Goal: Task Accomplishment & Management: Complete application form

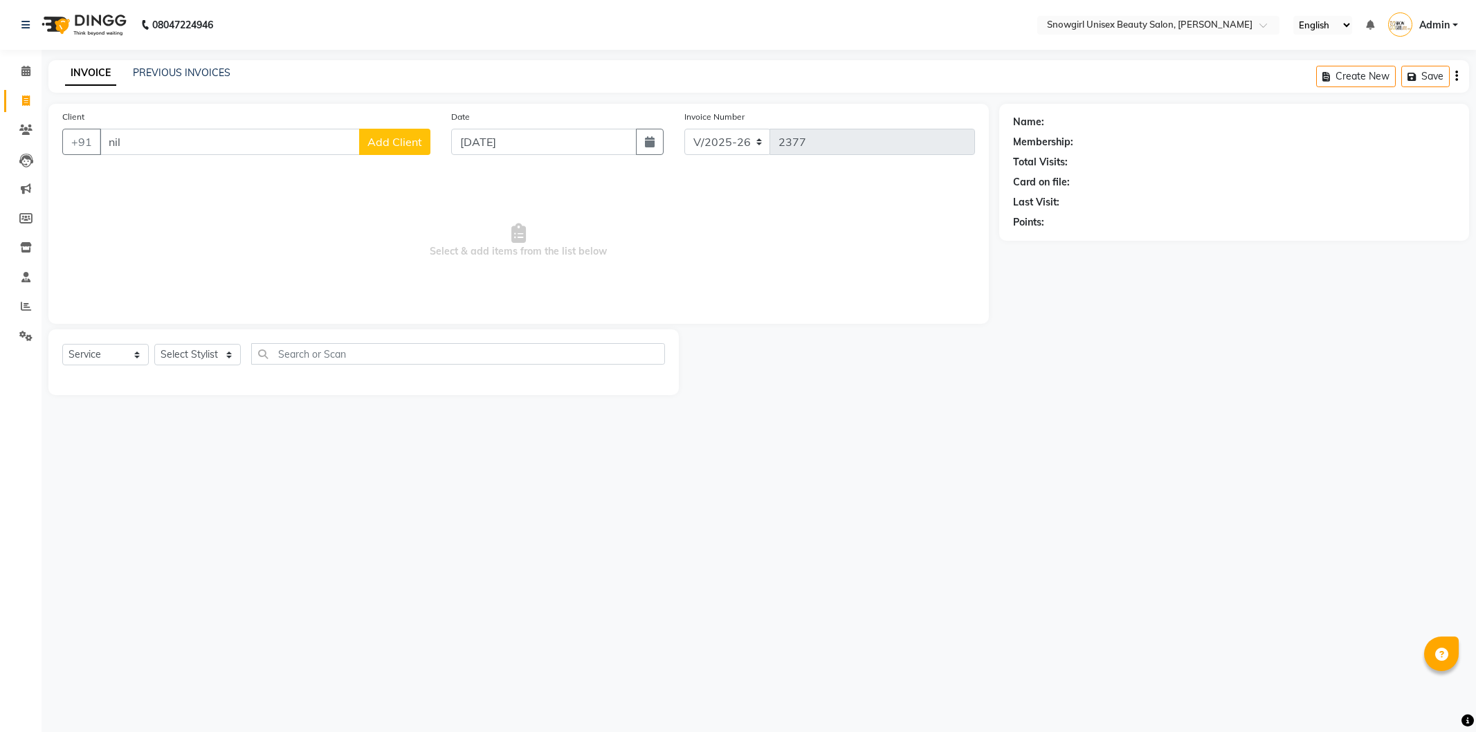
select select "5593"
select select "service"
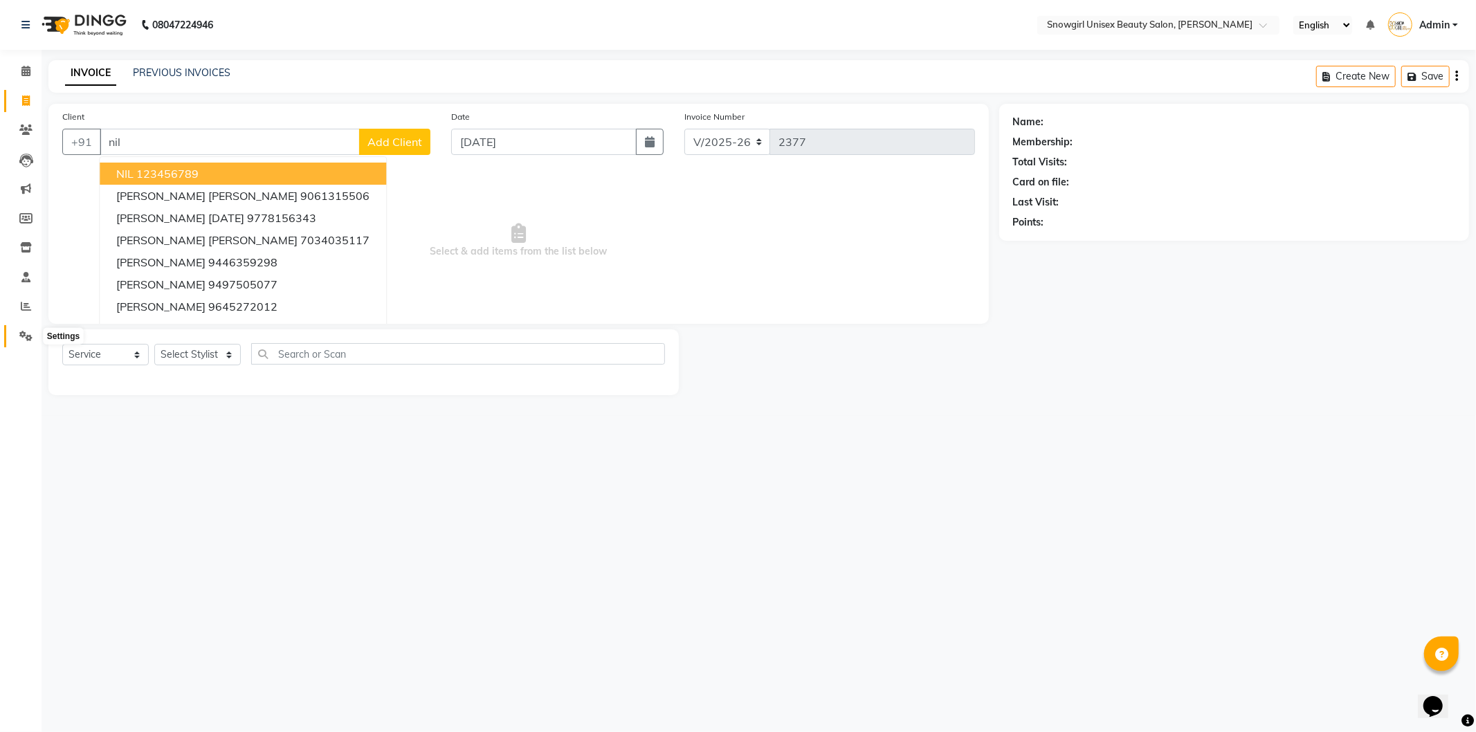
type input "nil"
click at [24, 329] on span at bounding box center [26, 337] width 24 height 16
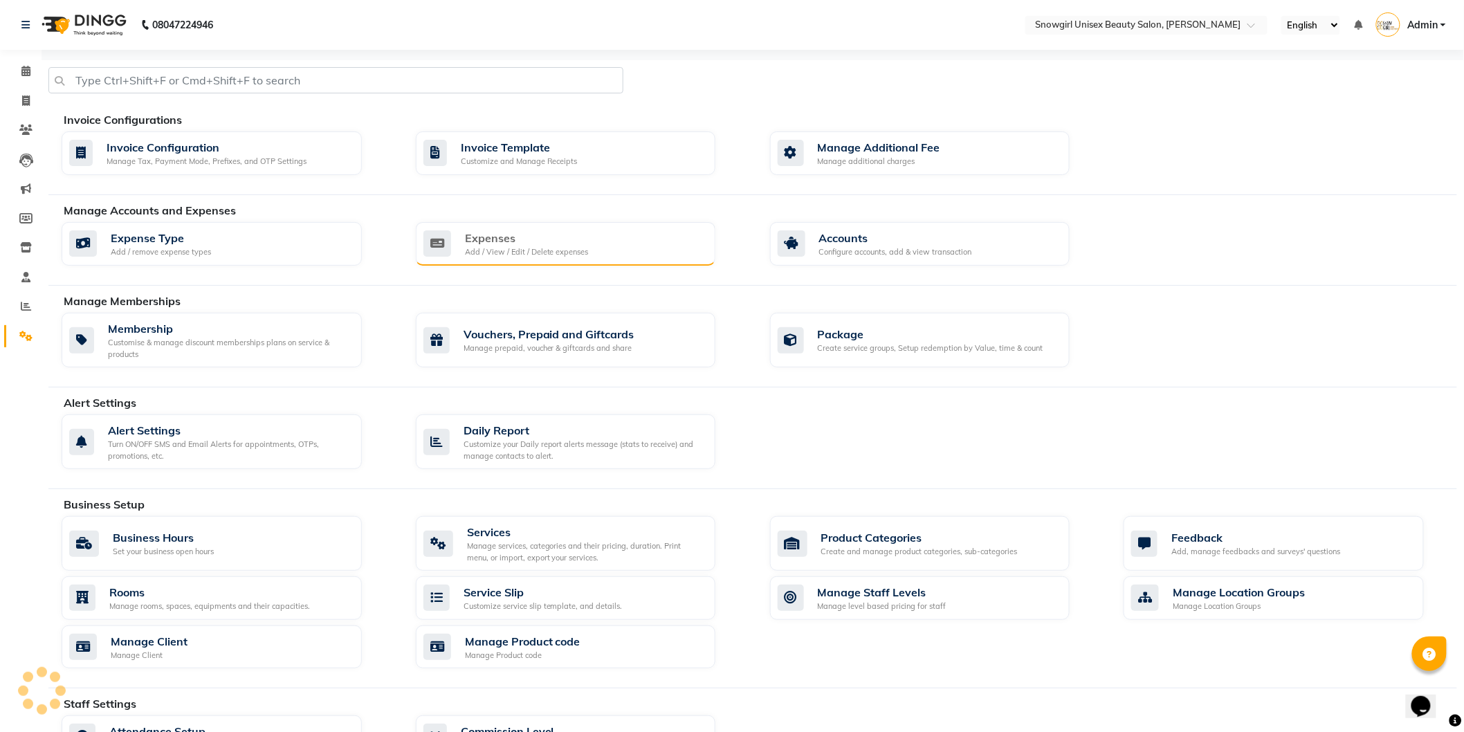
click at [596, 236] on div "Expenses Add / View / Edit / Delete expenses" at bounding box center [564, 244] width 282 height 28
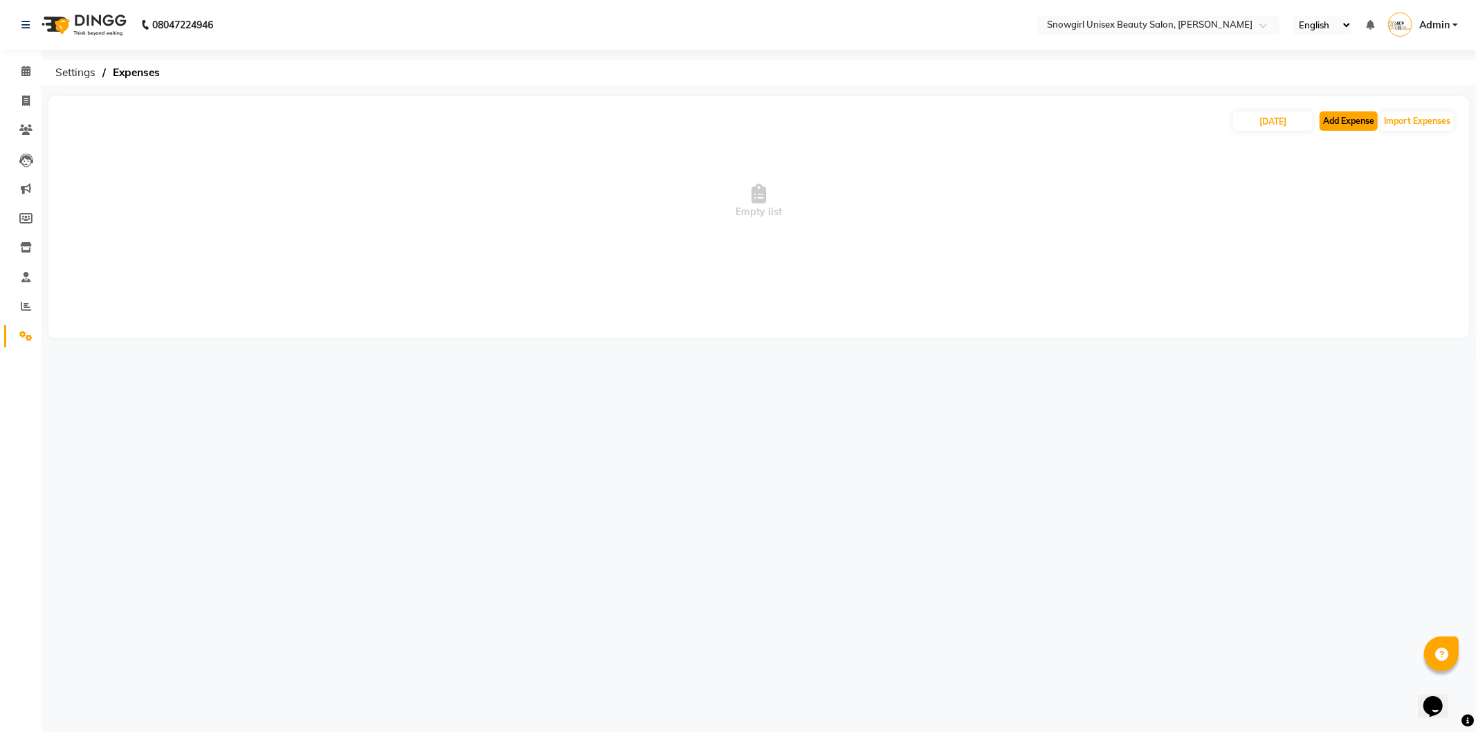
click at [1360, 119] on button "Add Expense" at bounding box center [1349, 120] width 58 height 19
select select "1"
select select "4529"
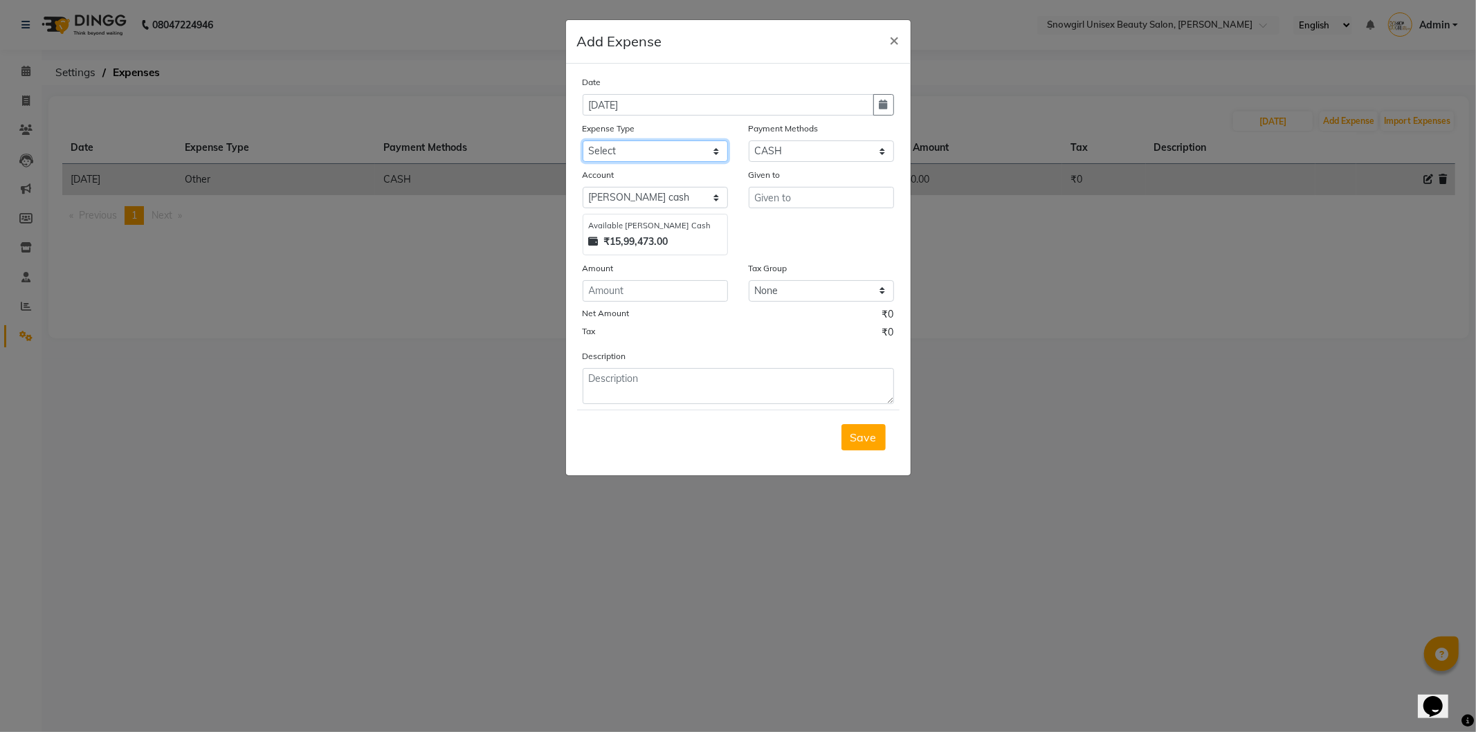
click at [697, 147] on select "Select Advance Salary Bank charges Car maintenance Cash transfer to bank Cash t…" at bounding box center [655, 150] width 145 height 21
select select "14358"
click at [583, 140] on select "Select Advance Salary Bank charges Car maintenance Cash transfer to bank Cash t…" at bounding box center [655, 150] width 145 height 21
click at [618, 302] on input "number" at bounding box center [655, 290] width 145 height 21
type input "280"
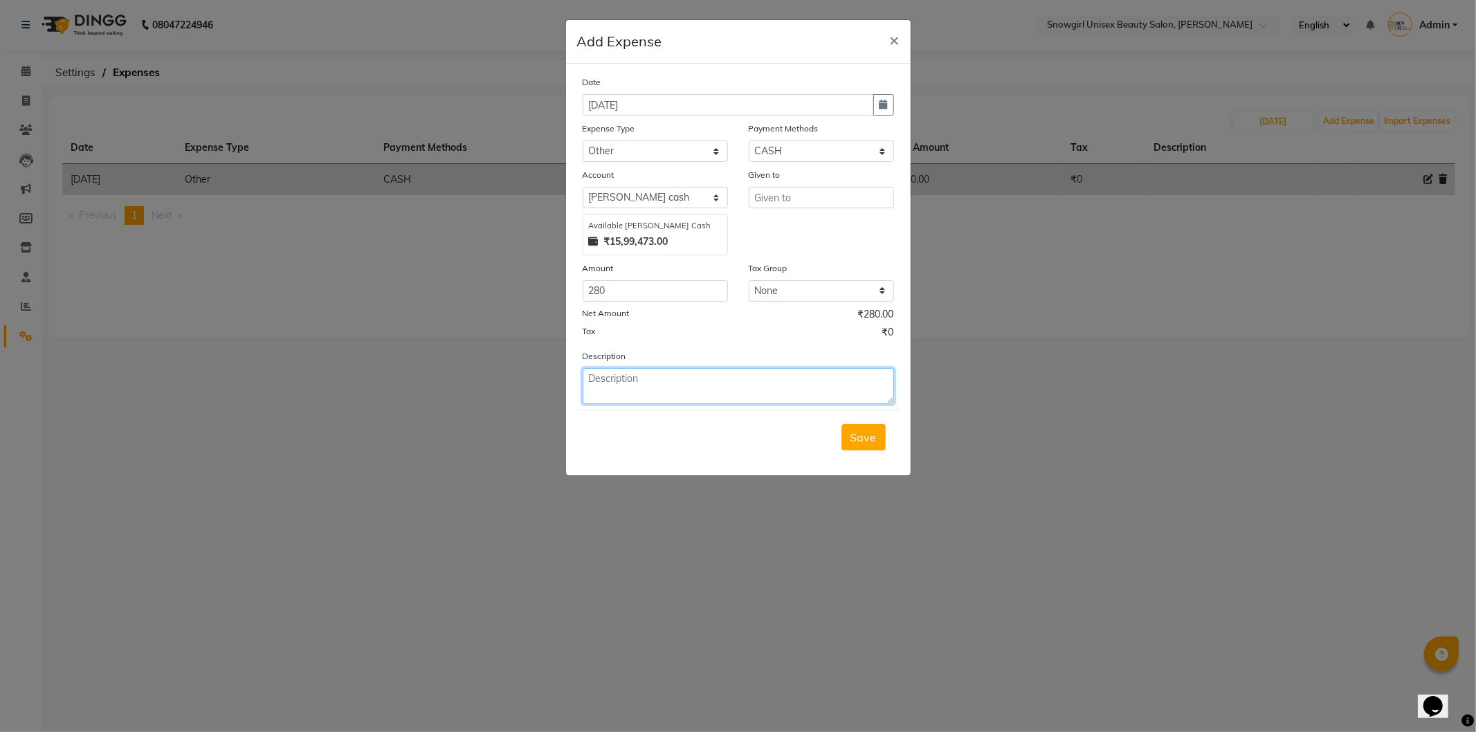
click at [626, 393] on textarea at bounding box center [738, 386] width 311 height 36
type textarea "milk"
click at [756, 206] on input "text" at bounding box center [821, 197] width 145 height 21
type input "[PERSON_NAME]"
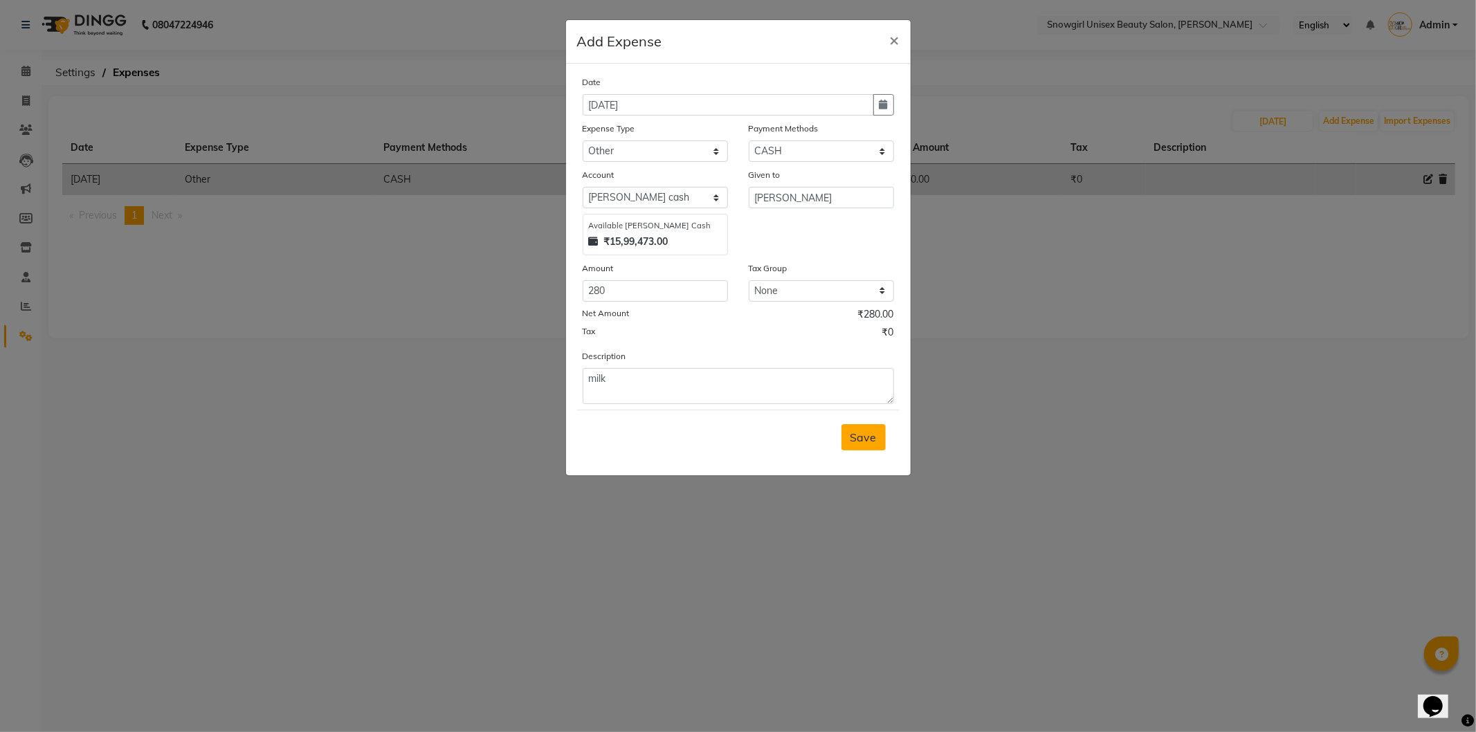
click at [865, 439] on span "Save" at bounding box center [863, 437] width 26 height 14
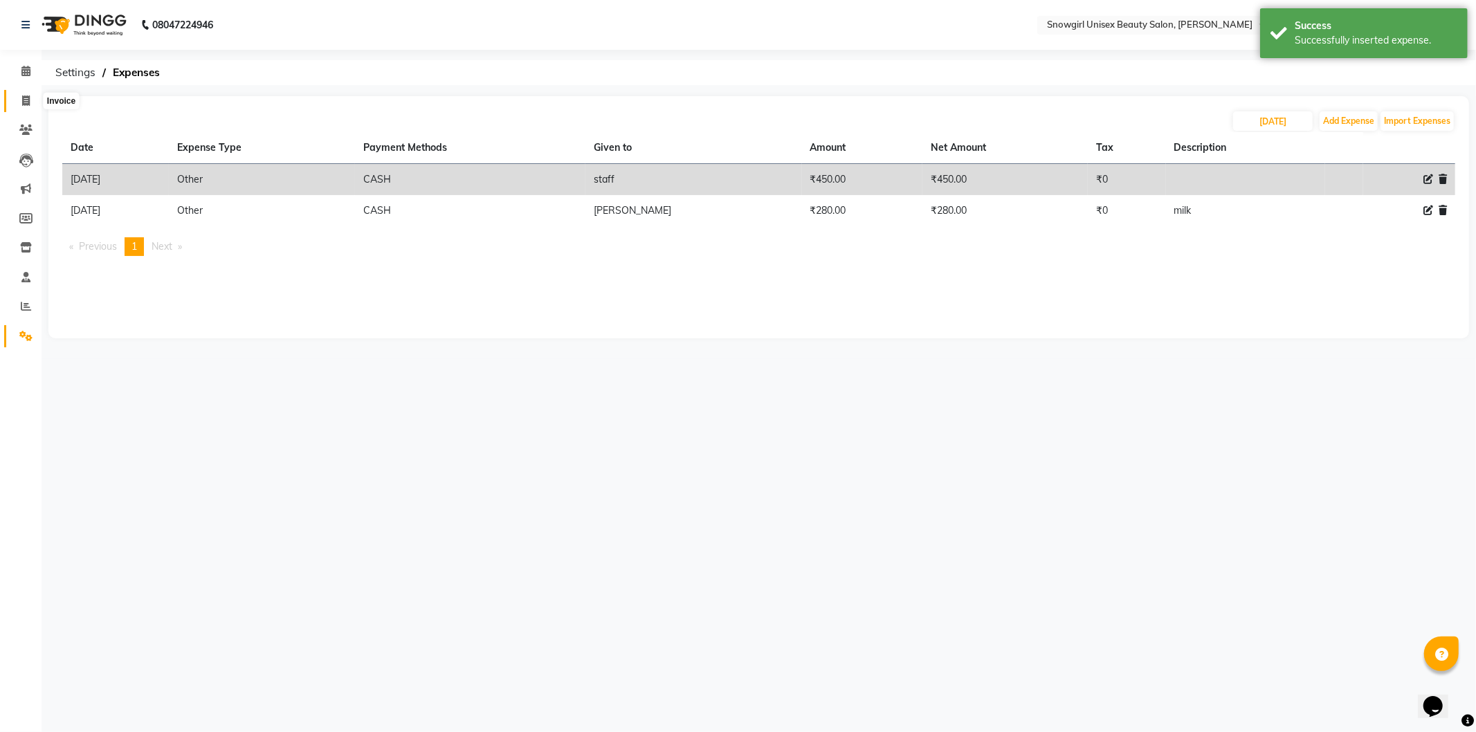
click at [24, 100] on icon at bounding box center [26, 100] width 8 height 10
select select "service"
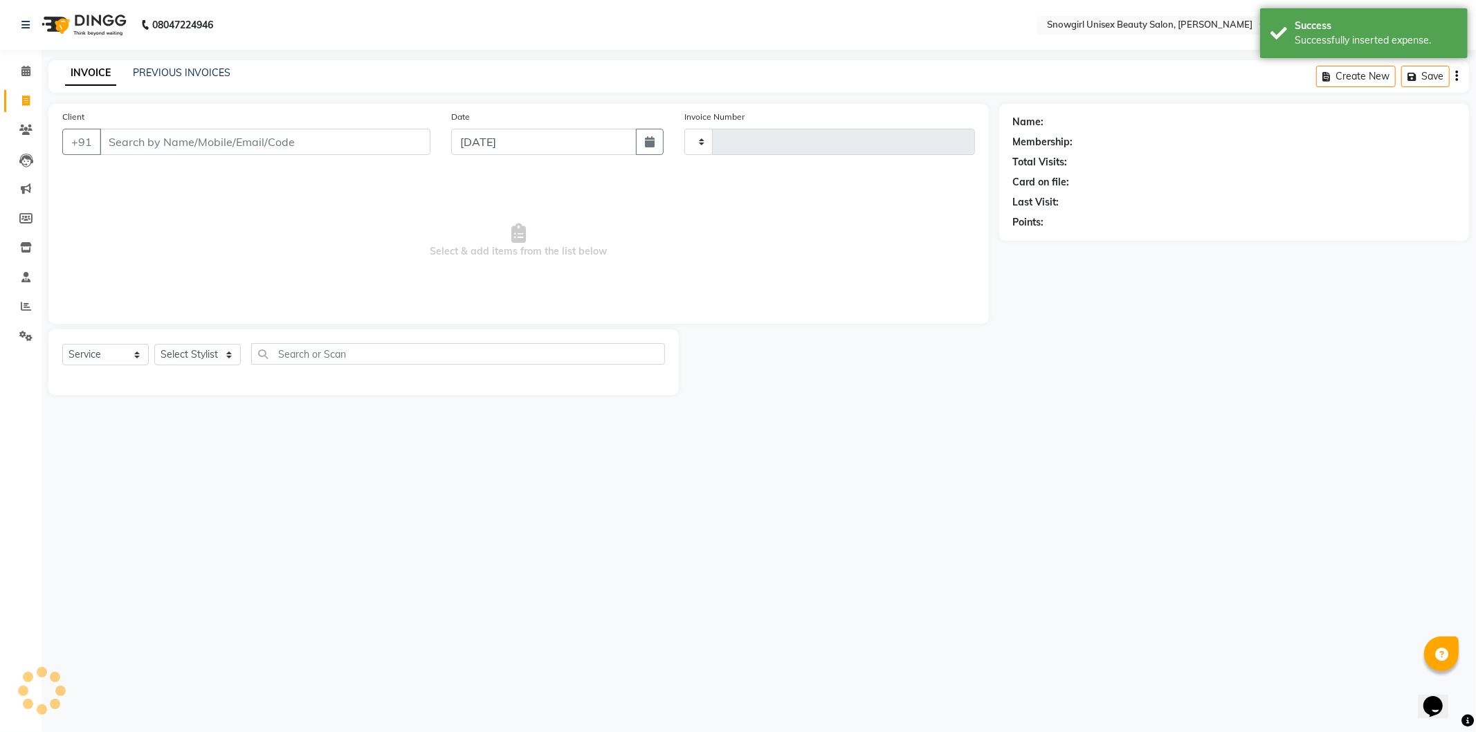
type input "2377"
select select "5593"
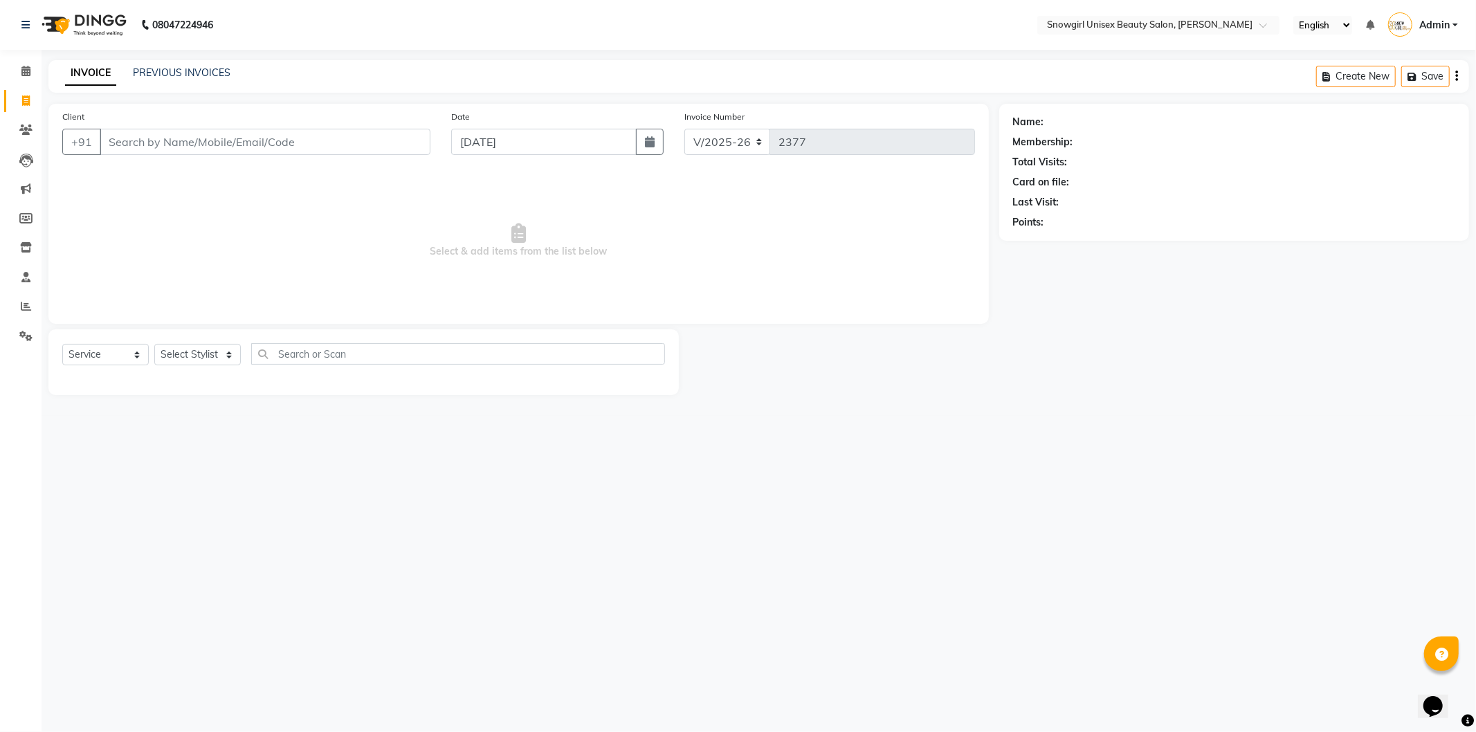
click at [190, 136] on input "Client" at bounding box center [265, 142] width 331 height 26
type input "nil"
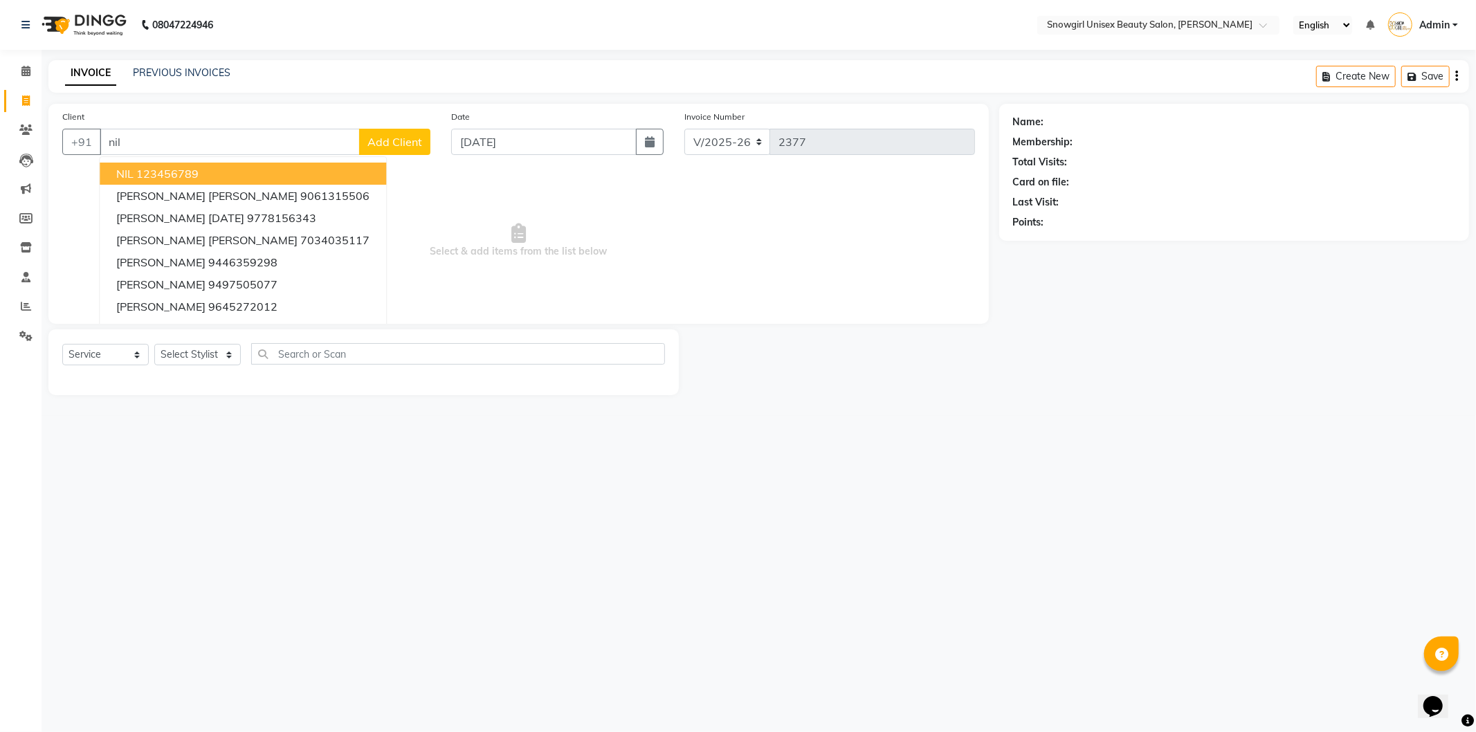
click at [222, 137] on input "nil" at bounding box center [230, 142] width 260 height 26
click at [214, 174] on button "NIL 123456789" at bounding box center [243, 174] width 286 height 22
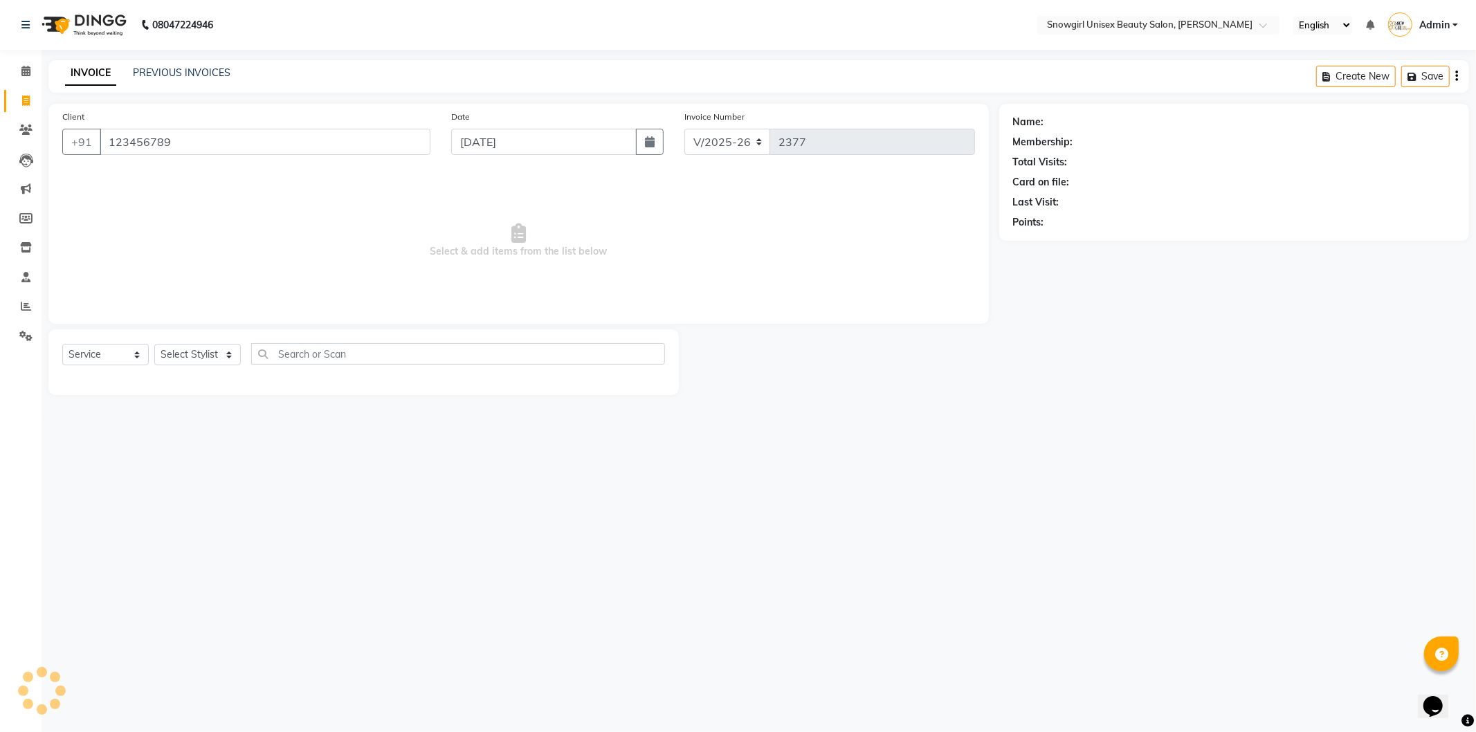
type input "123456789"
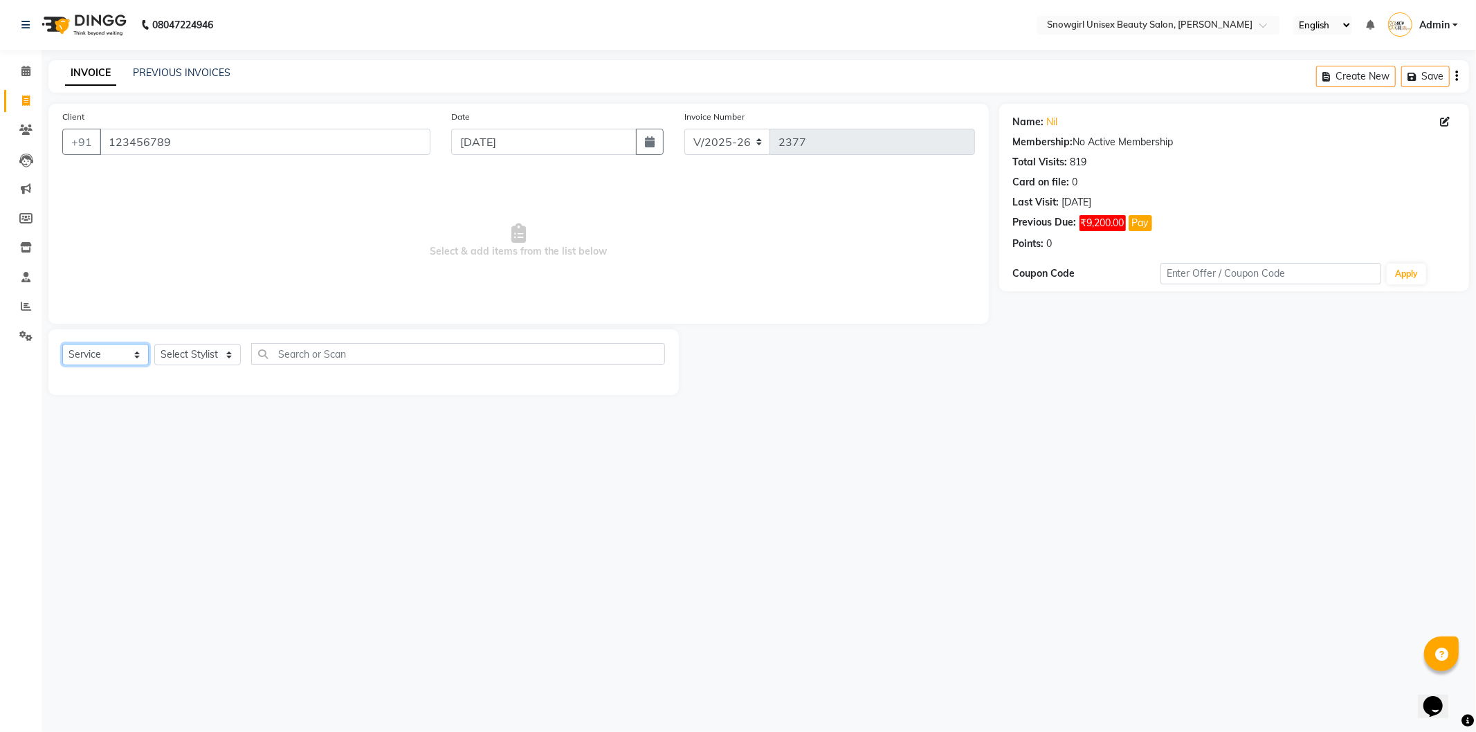
click at [121, 354] on select "Select Service Product Membership Package Voucher Prepaid Gift Card" at bounding box center [105, 354] width 86 height 21
click at [62, 345] on select "Select Service Product Membership Package Voucher Prepaid Gift Card" at bounding box center [105, 354] width 86 height 21
click at [201, 355] on select "Select Stylist [PERSON_NAME] [PERSON_NAME] [PERSON_NAME] [PERSON_NAME] [PERSON_…" at bounding box center [197, 354] width 86 height 21
select select "39187"
click at [154, 345] on select "Select Stylist [PERSON_NAME] [PERSON_NAME] [PERSON_NAME] [PERSON_NAME] [PERSON_…" at bounding box center [197, 354] width 86 height 21
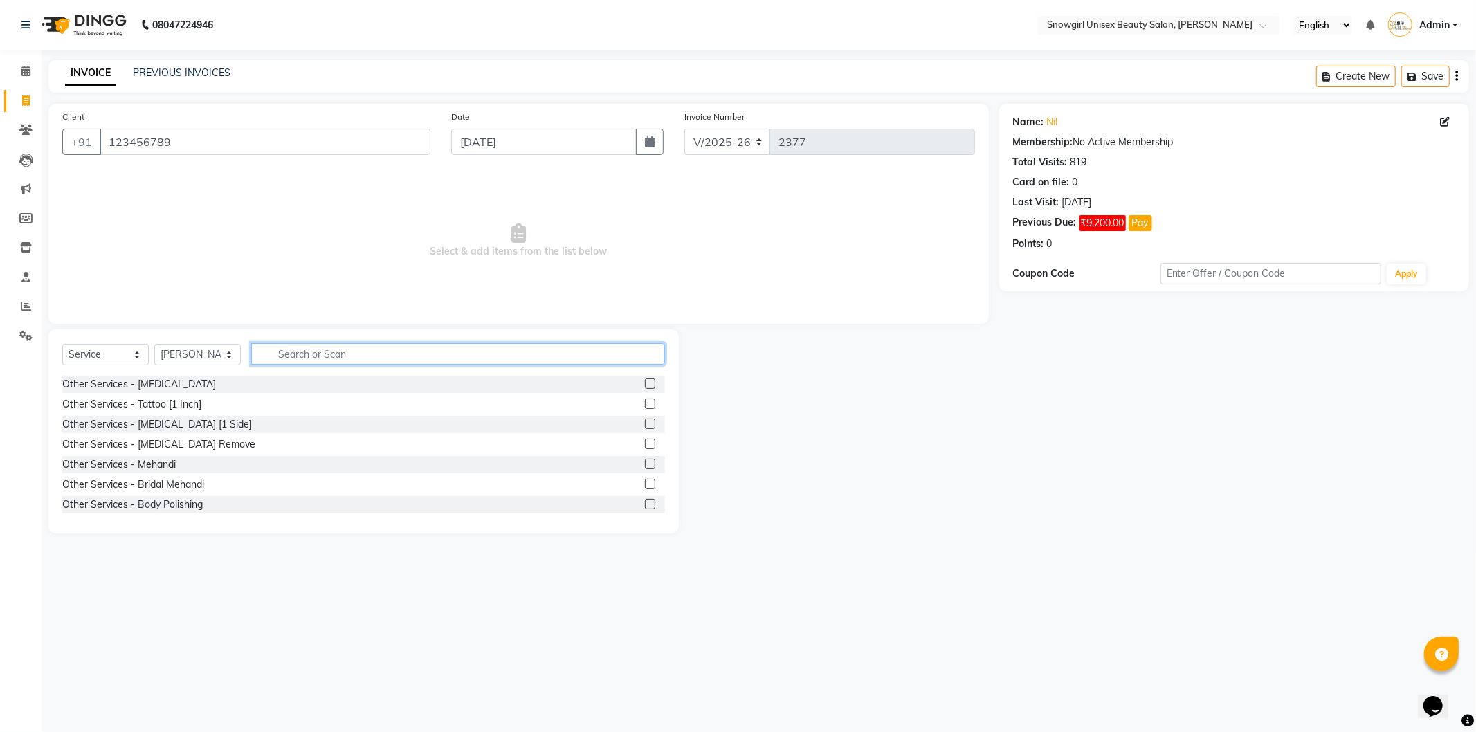
click at [330, 349] on input "text" at bounding box center [458, 353] width 414 height 21
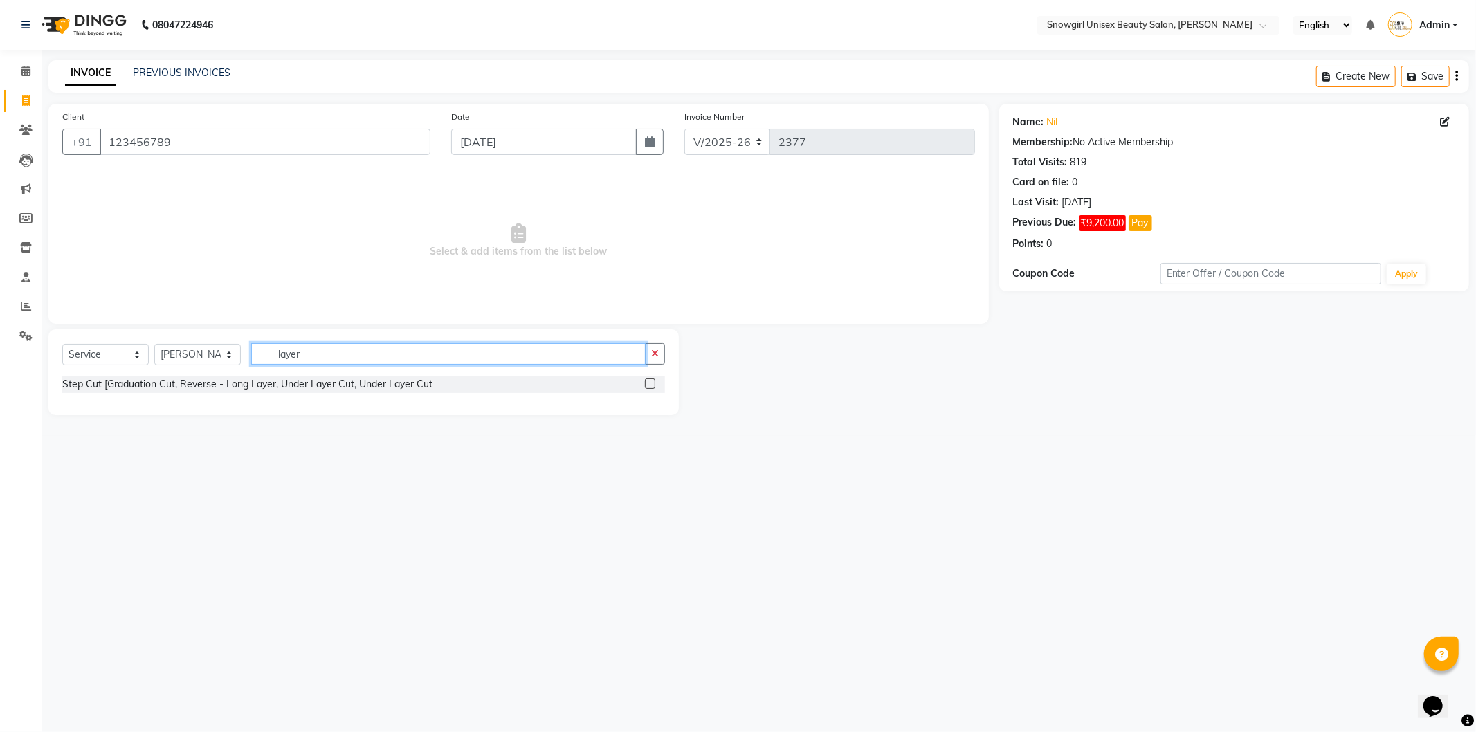
type input "layer"
click at [654, 383] on label at bounding box center [650, 383] width 10 height 10
click at [654, 383] on input "checkbox" at bounding box center [649, 384] width 9 height 9
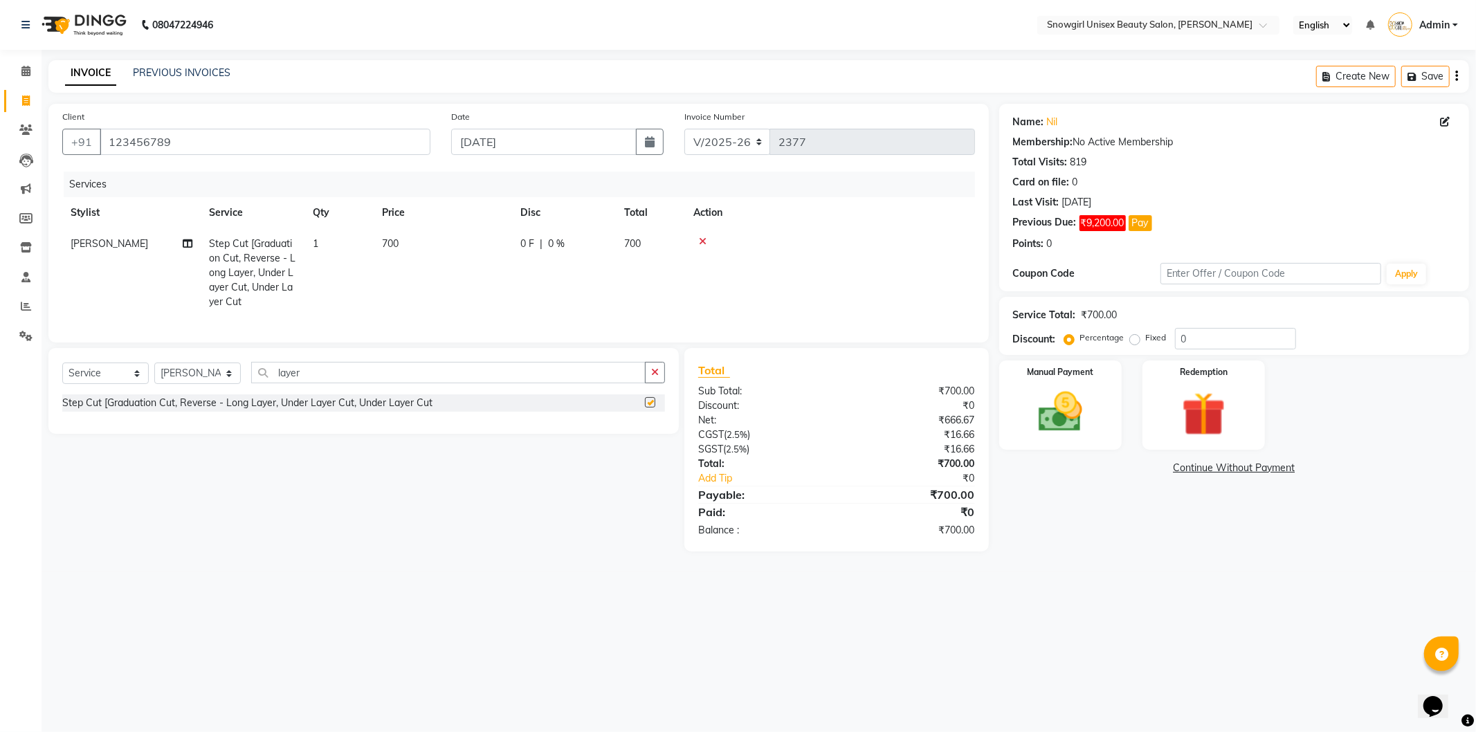
checkbox input "false"
click at [438, 246] on td "700" at bounding box center [443, 272] width 138 height 89
click at [468, 244] on input "700" at bounding box center [508, 247] width 122 height 21
type input "750"
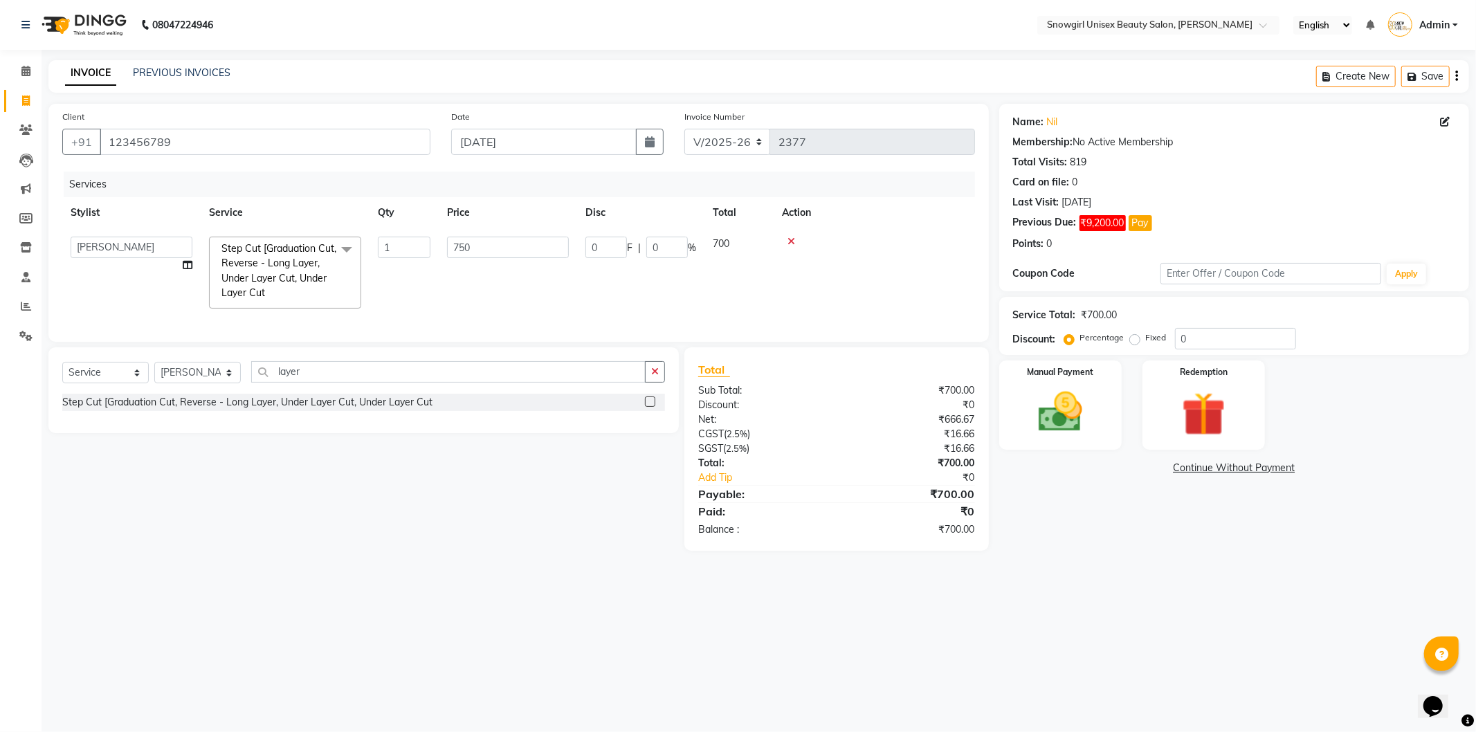
click at [635, 291] on tr "[PERSON_NAME] [PERSON_NAME] [PERSON_NAME] [PERSON_NAME] [PERSON_NAME] [PERSON_N…" at bounding box center [518, 272] width 913 height 89
click at [1055, 391] on img at bounding box center [1060, 412] width 74 height 53
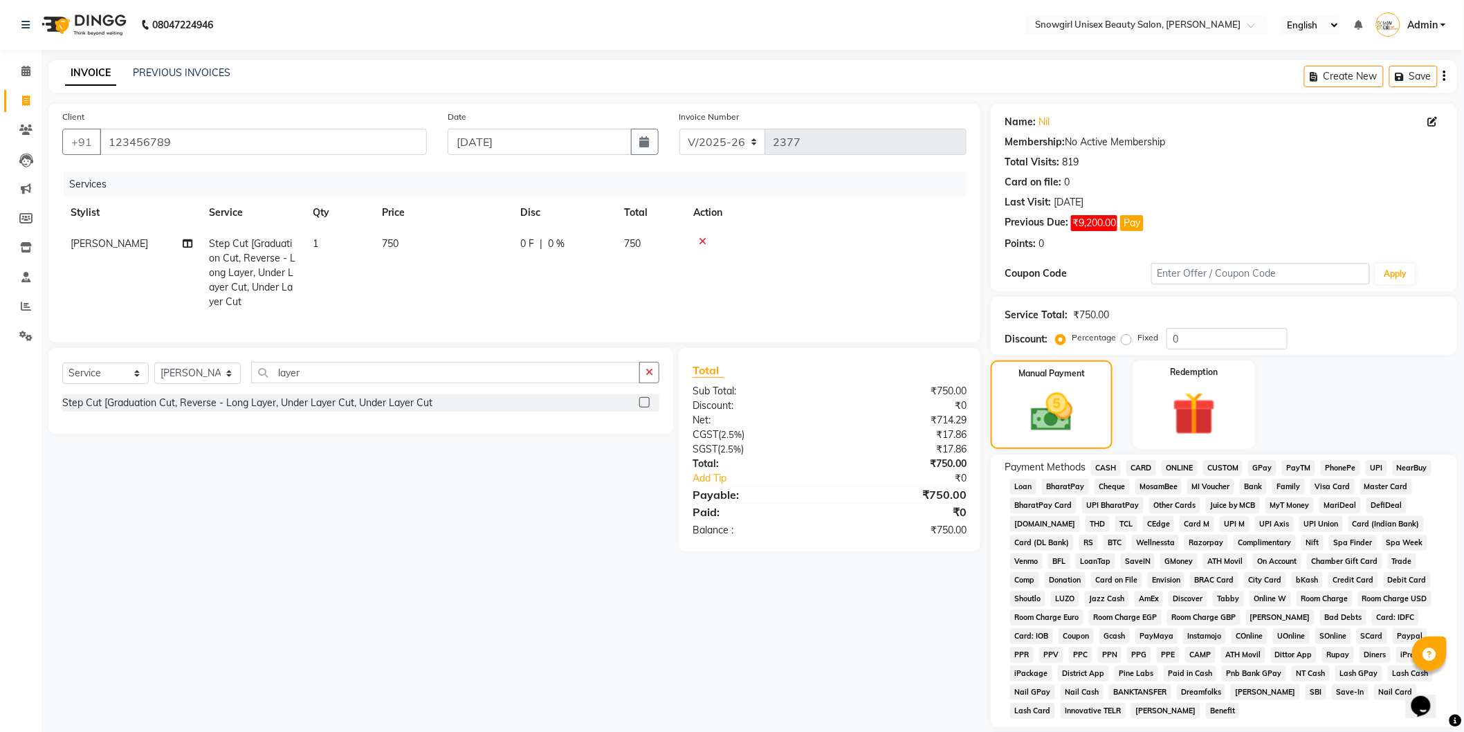
click at [1270, 472] on span "GPay" at bounding box center [1262, 468] width 28 height 16
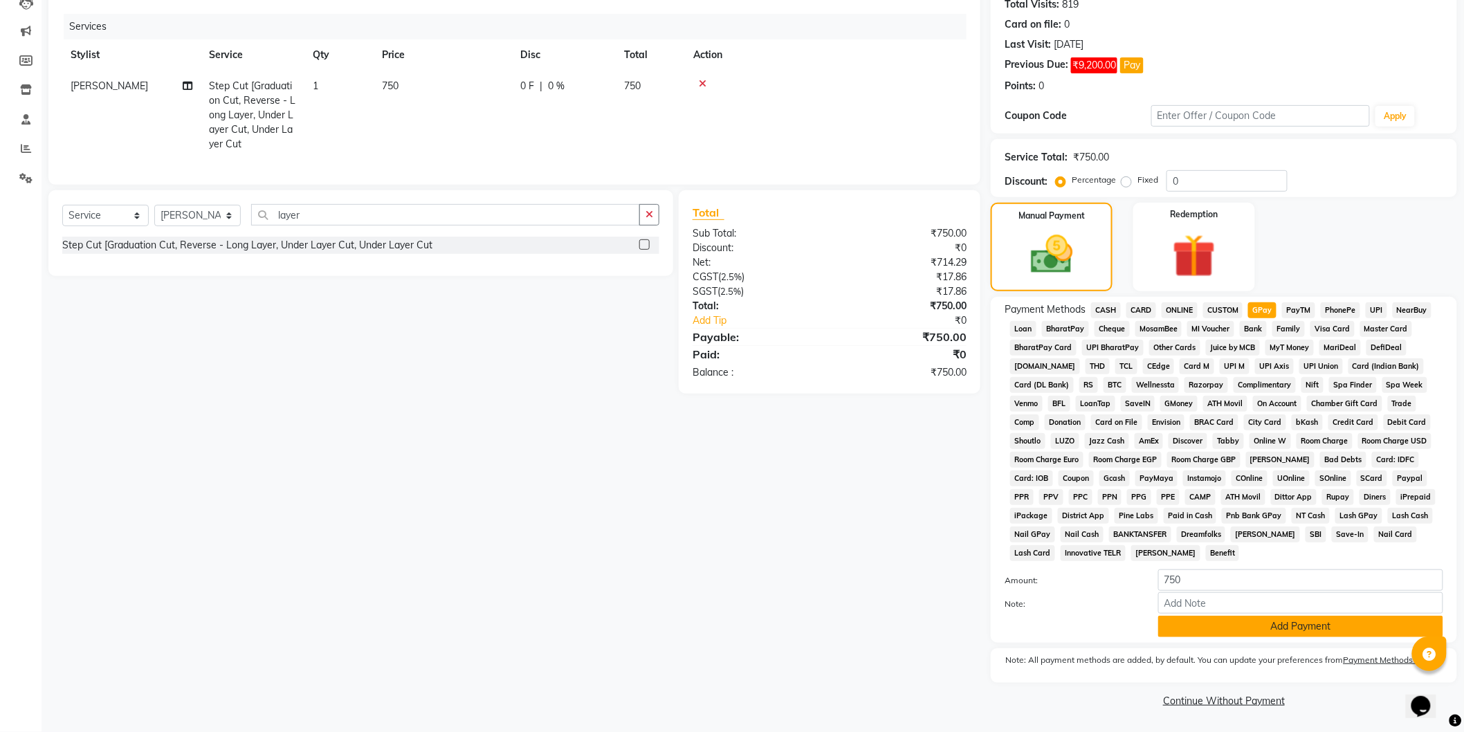
click at [1253, 619] on button "Add Payment" at bounding box center [1300, 626] width 285 height 21
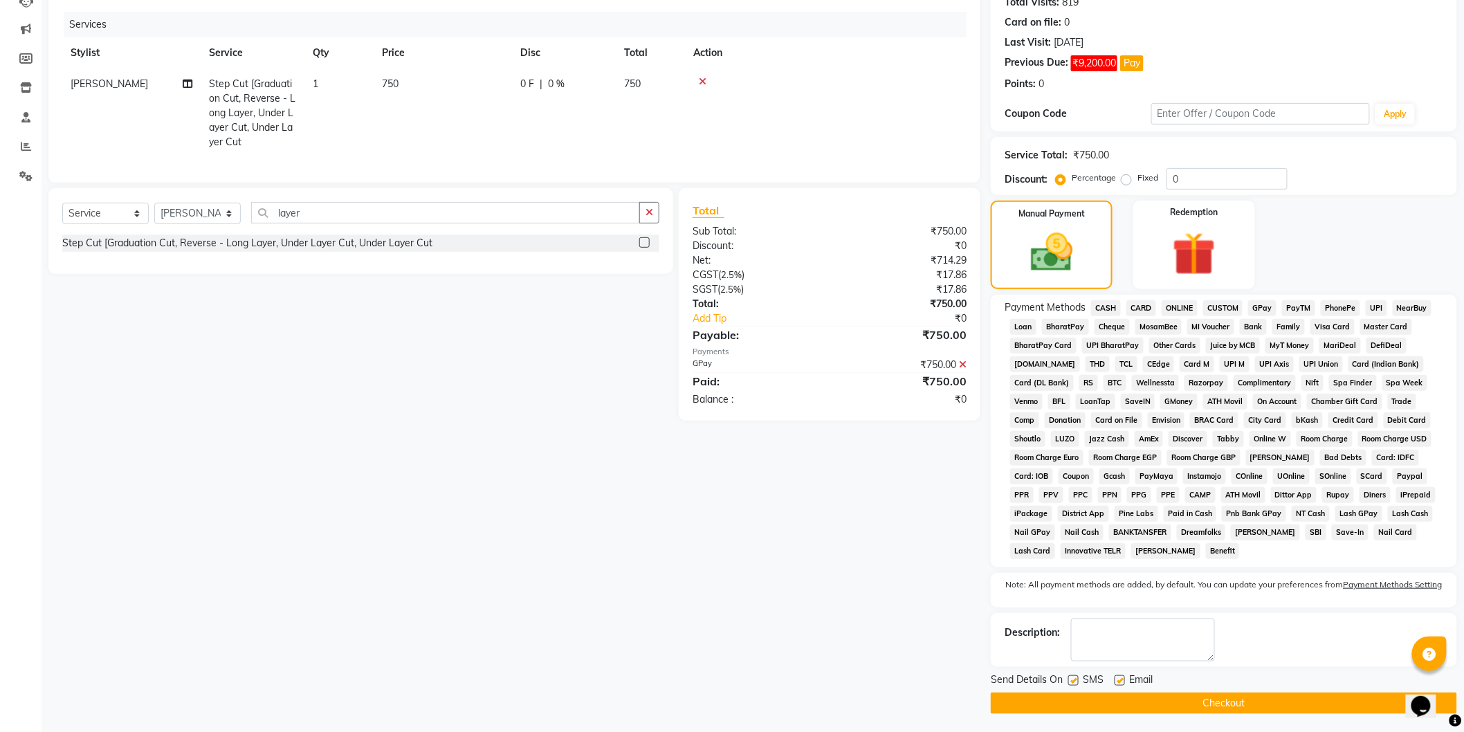
click at [1074, 686] on label at bounding box center [1073, 680] width 10 height 10
click at [1074, 686] on input "checkbox" at bounding box center [1072, 681] width 9 height 9
checkbox input "false"
click at [1095, 699] on button "Checkout" at bounding box center [1224, 703] width 466 height 21
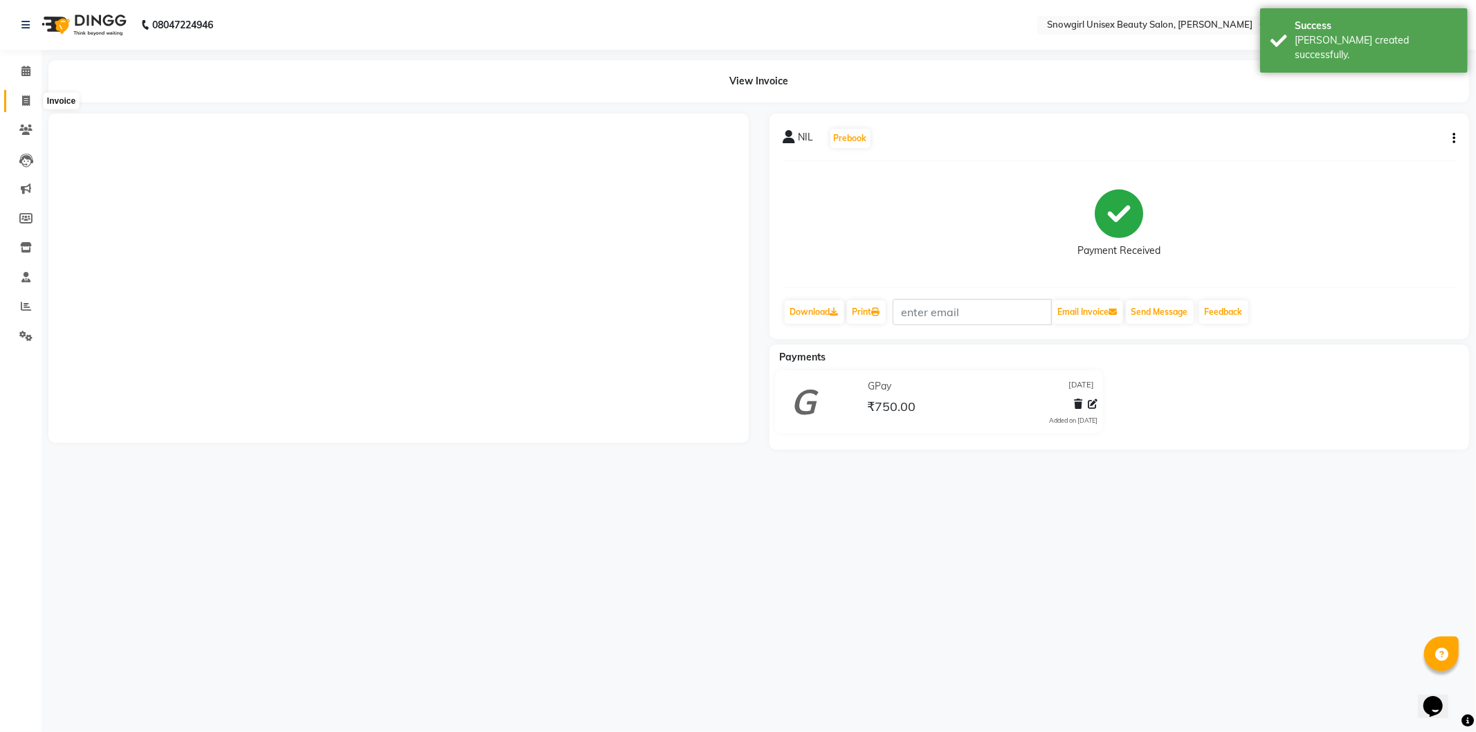
click at [15, 94] on span at bounding box center [26, 101] width 24 height 16
select select "service"
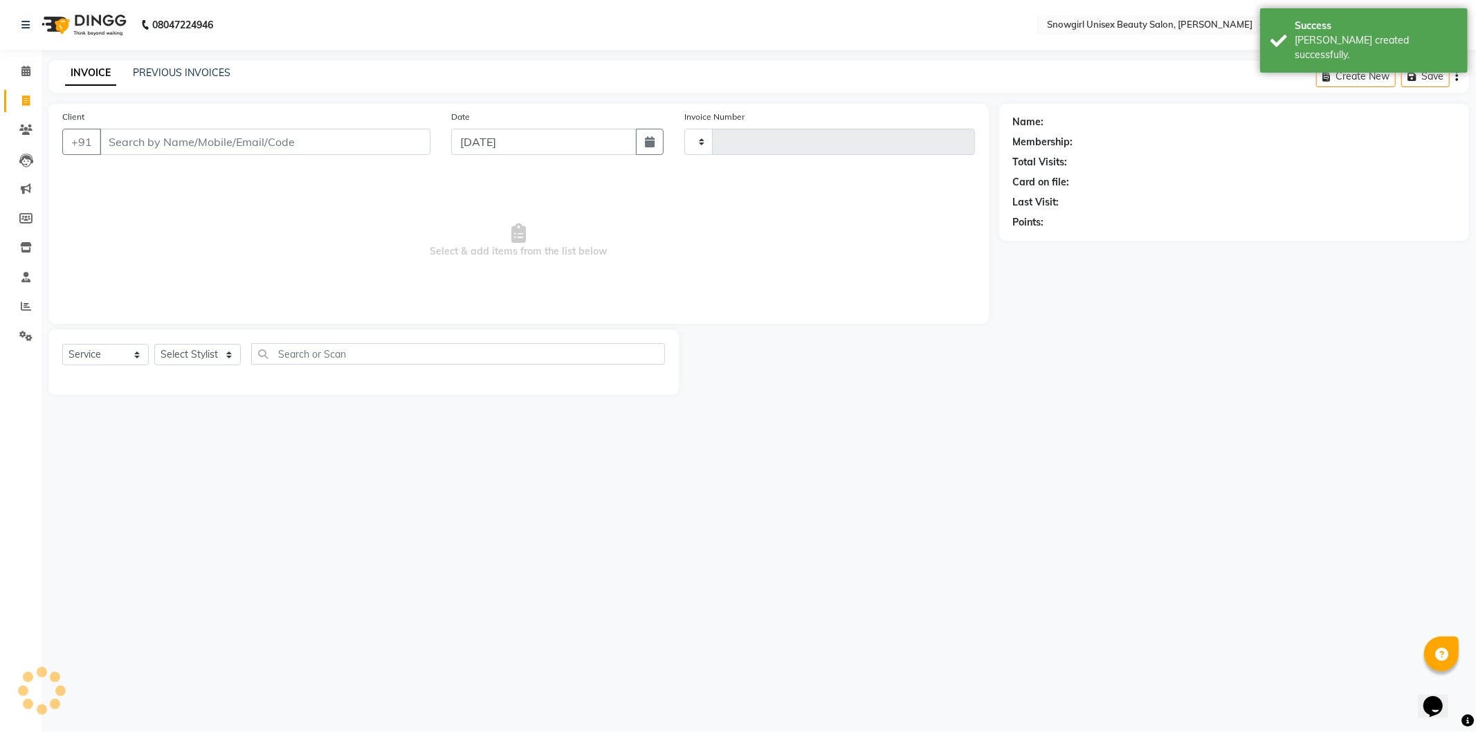
type input "2378"
select select "5593"
click at [213, 70] on link "PREVIOUS INVOICES" at bounding box center [182, 72] width 98 height 12
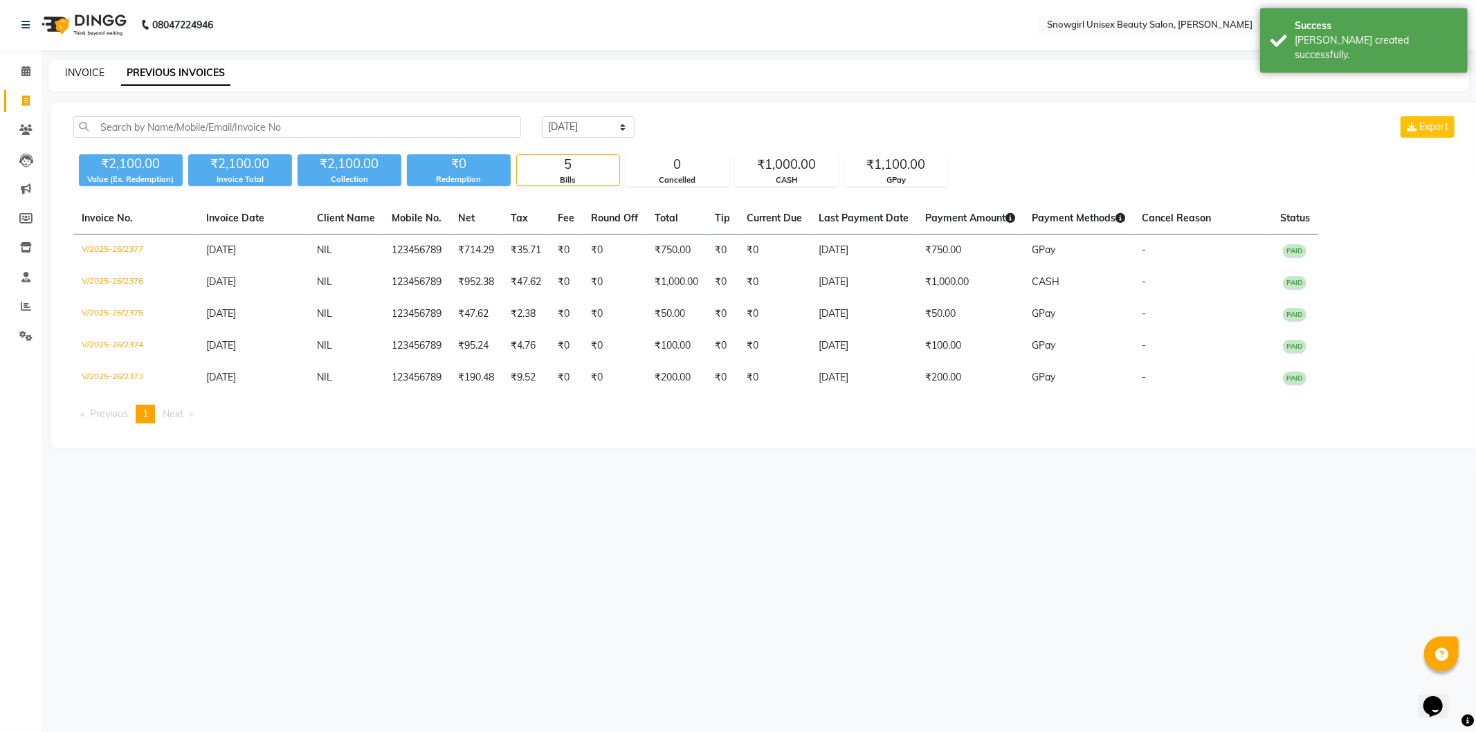
click at [72, 72] on link "INVOICE" at bounding box center [84, 72] width 39 height 12
select select "service"
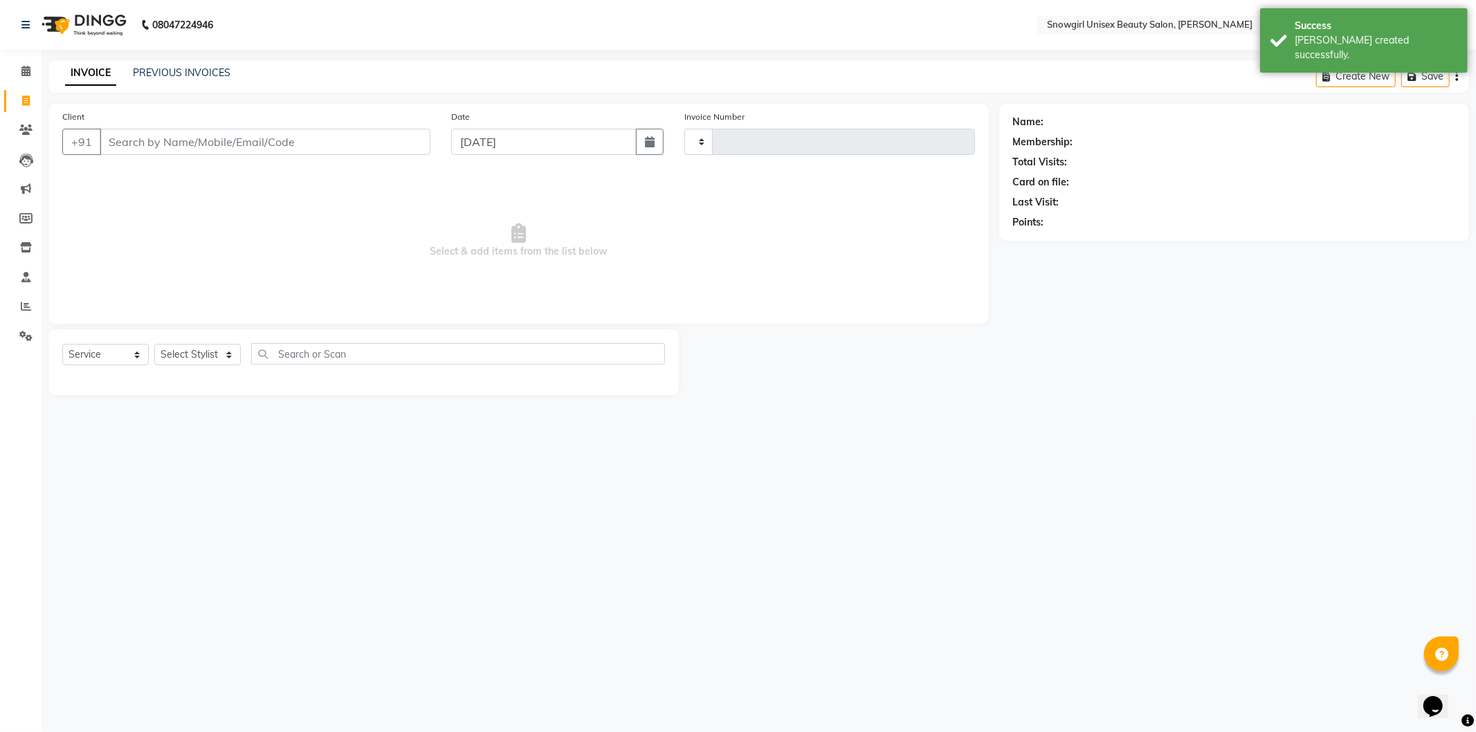
type input "2378"
select select "5593"
